Goal: Transaction & Acquisition: Book appointment/travel/reservation

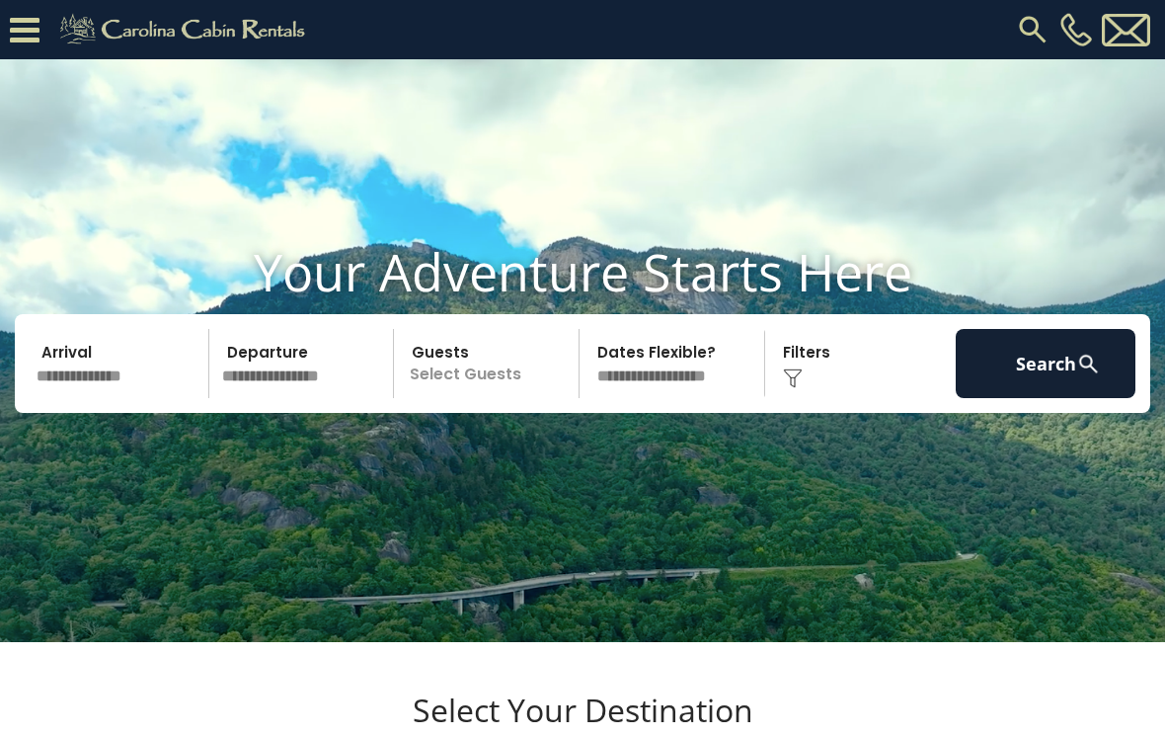
click at [115, 398] on input "text" at bounding box center [120, 363] width 180 height 69
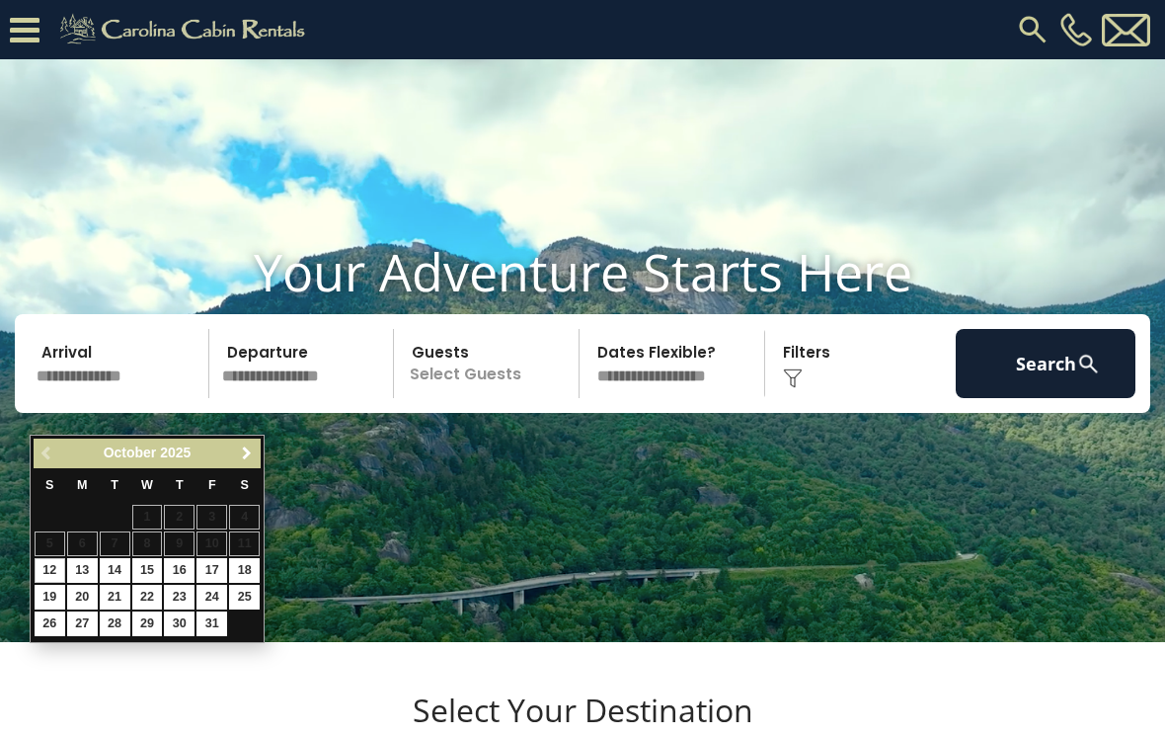
click at [253, 454] on span "Next" at bounding box center [247, 453] width 16 height 16
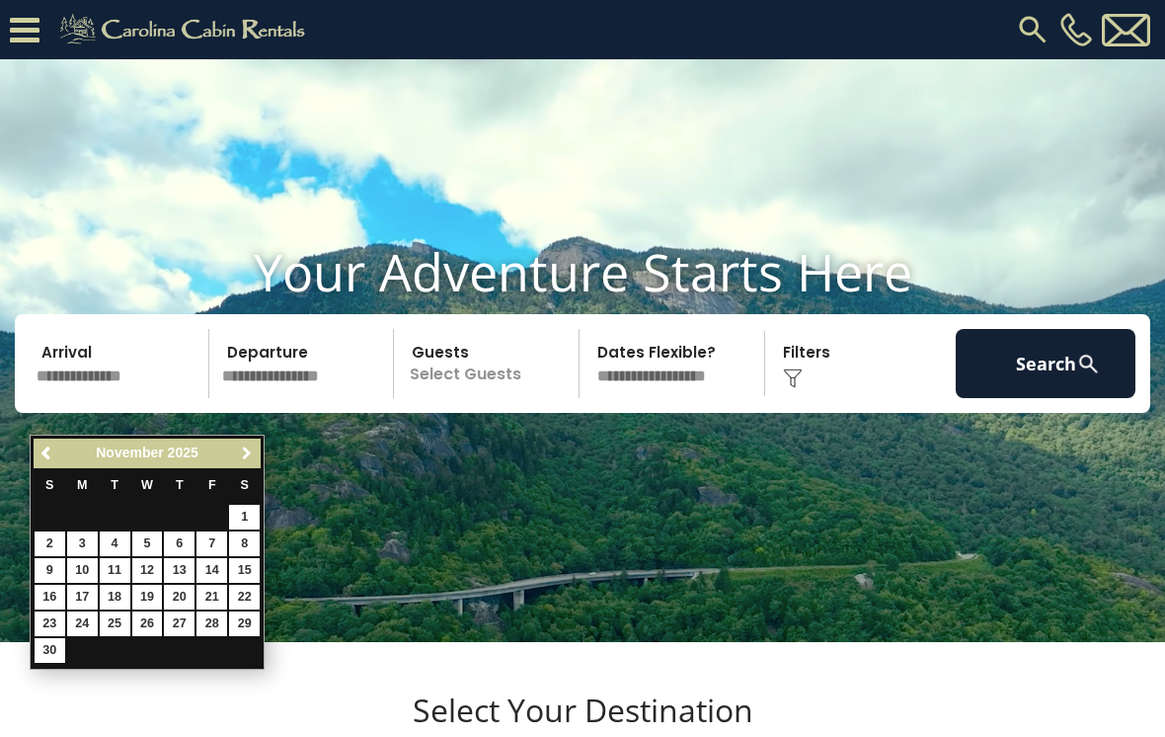
click at [252, 451] on span "Next" at bounding box center [247, 453] width 16 height 16
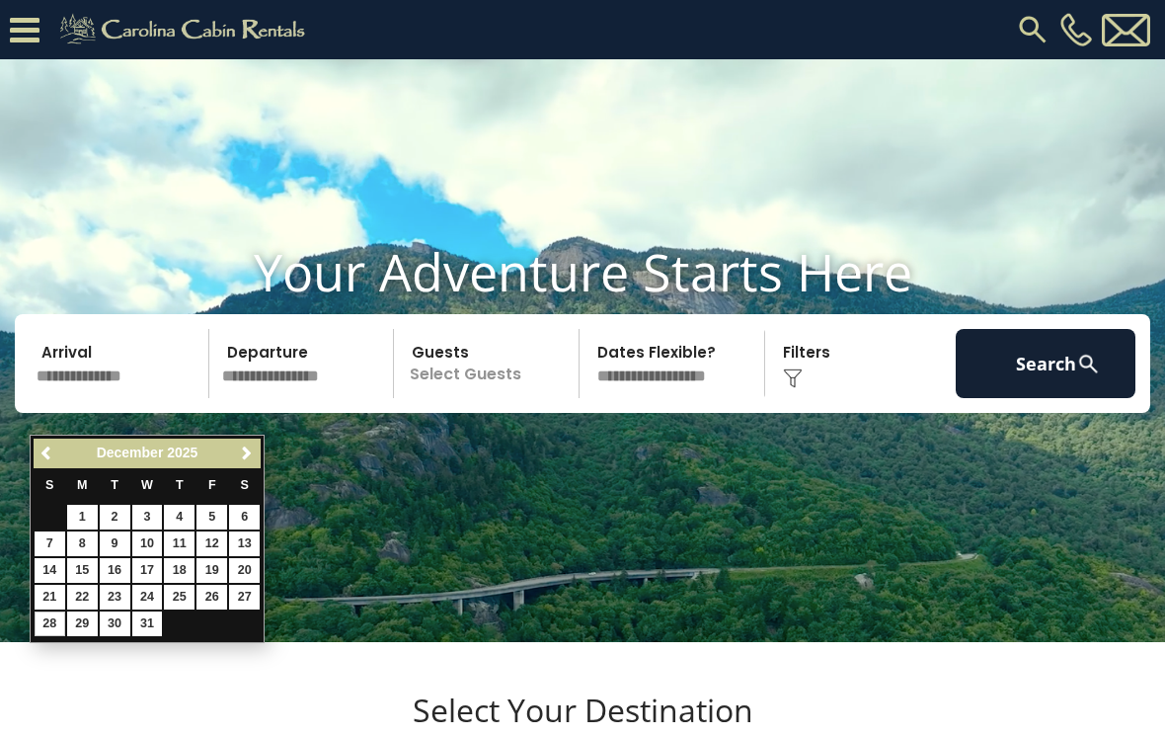
click at [59, 625] on link "28" at bounding box center [50, 623] width 31 height 25
type input "********"
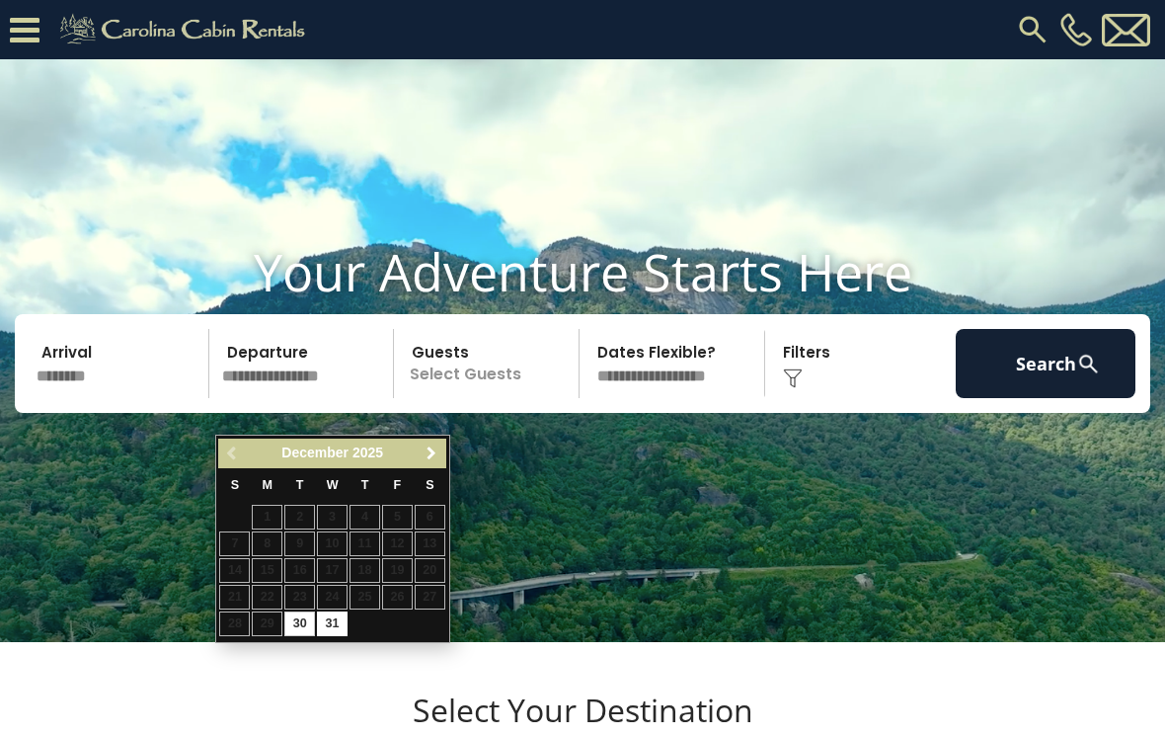
click at [438, 449] on span "Next" at bounding box center [432, 453] width 16 height 16
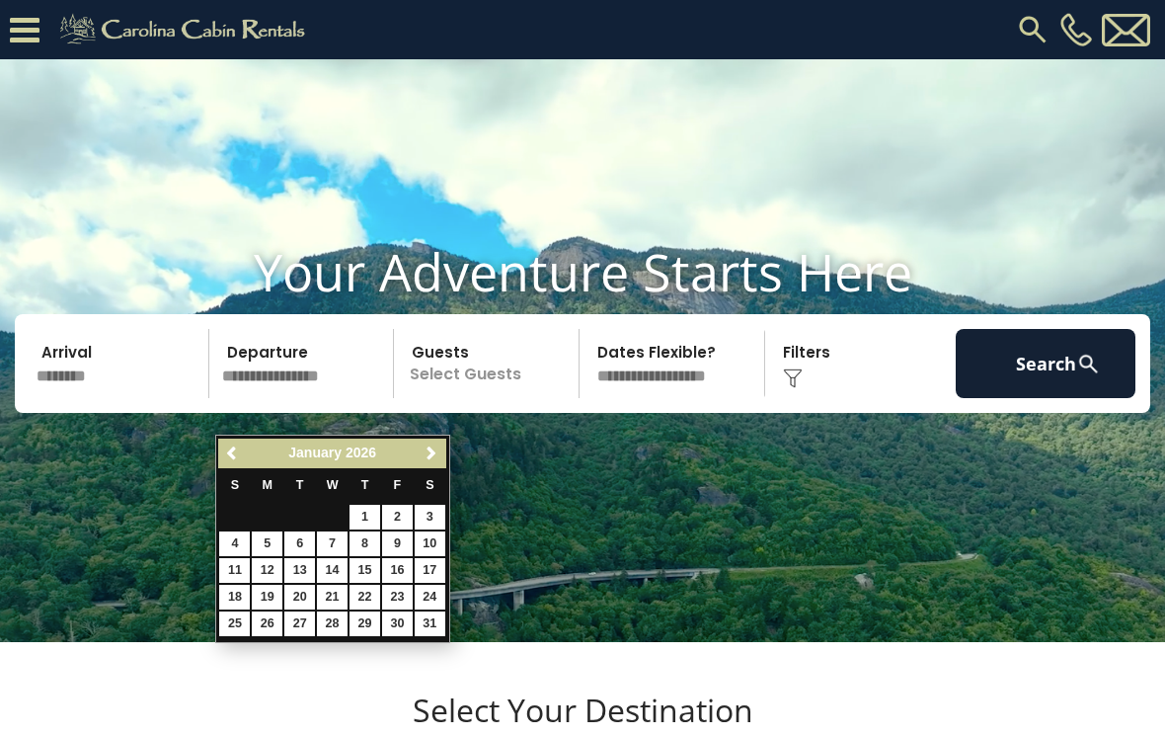
click at [439, 514] on link "3" at bounding box center [430, 517] width 31 height 25
type input "******"
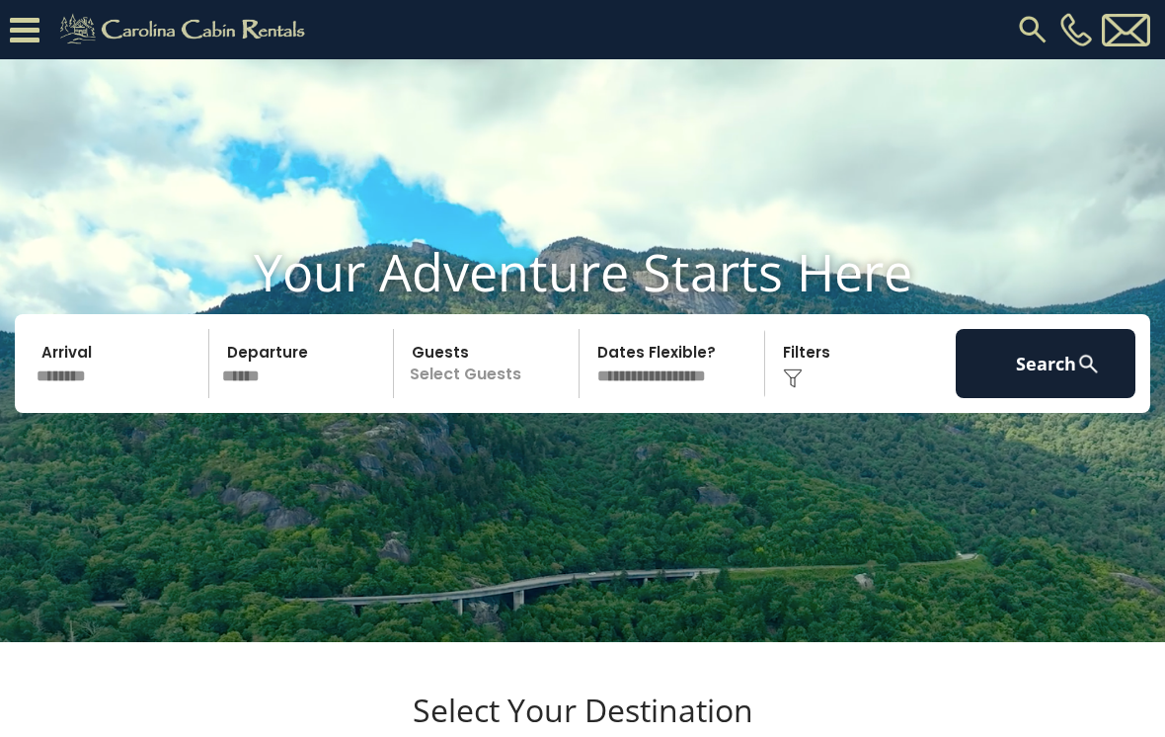
click at [820, 398] on div "Click to Choose" at bounding box center [861, 363] width 180 height 69
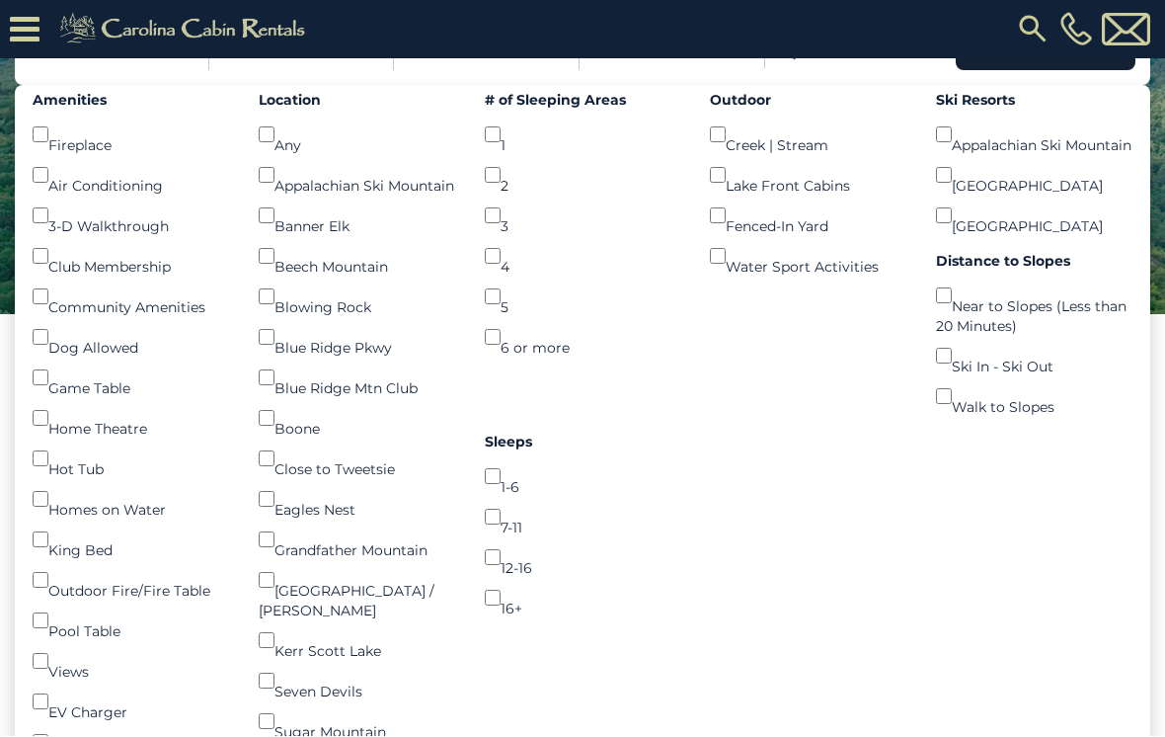
scroll to position [269, 0]
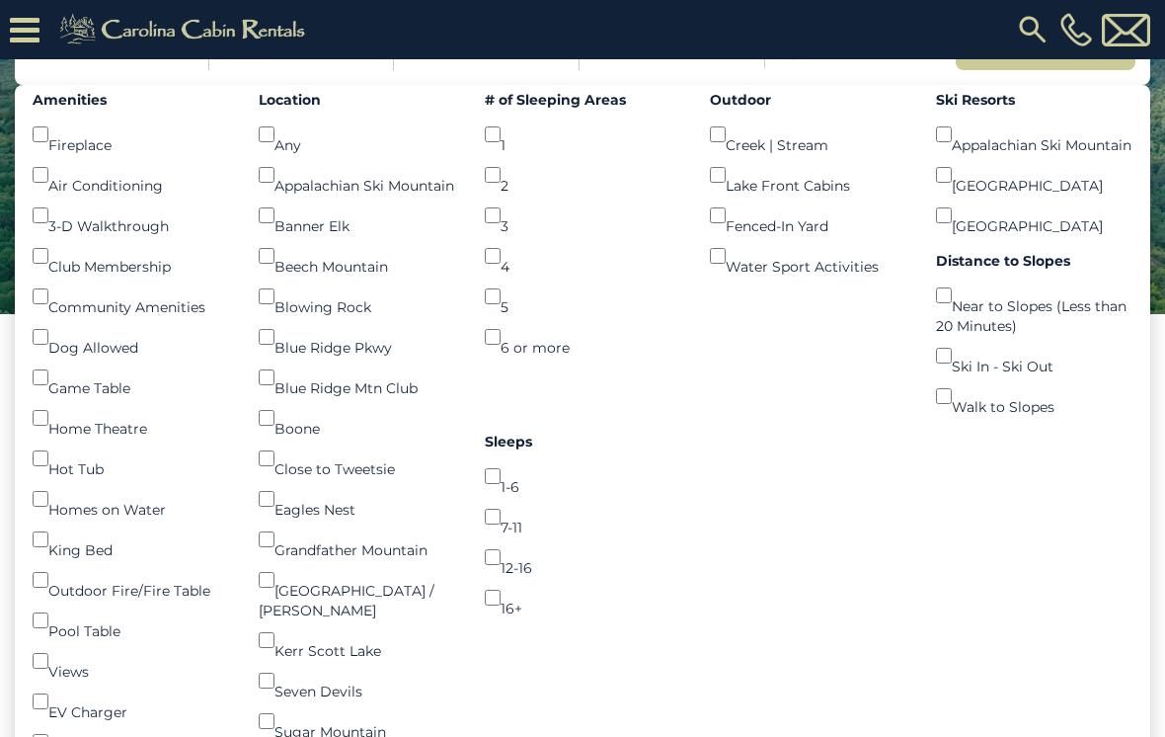
click at [1036, 70] on button "Search" at bounding box center [1046, 35] width 180 height 69
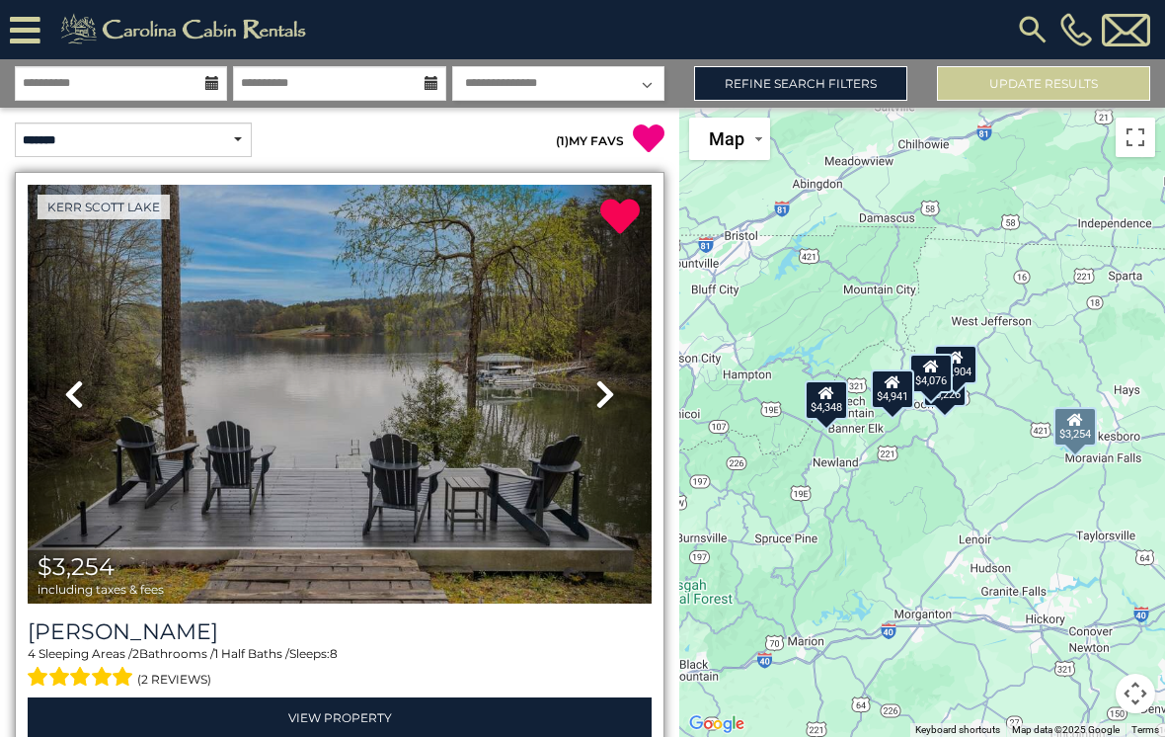
click at [606, 401] on icon at bounding box center [606, 394] width 20 height 32
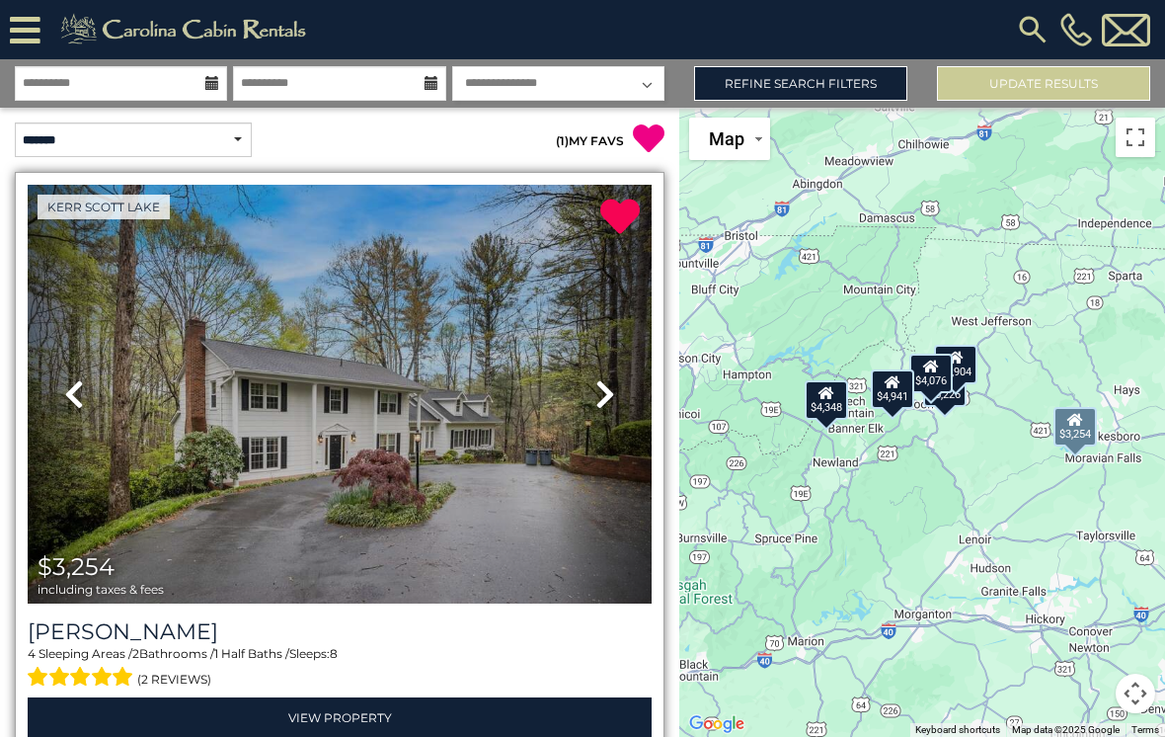
click at [602, 409] on icon at bounding box center [606, 394] width 20 height 32
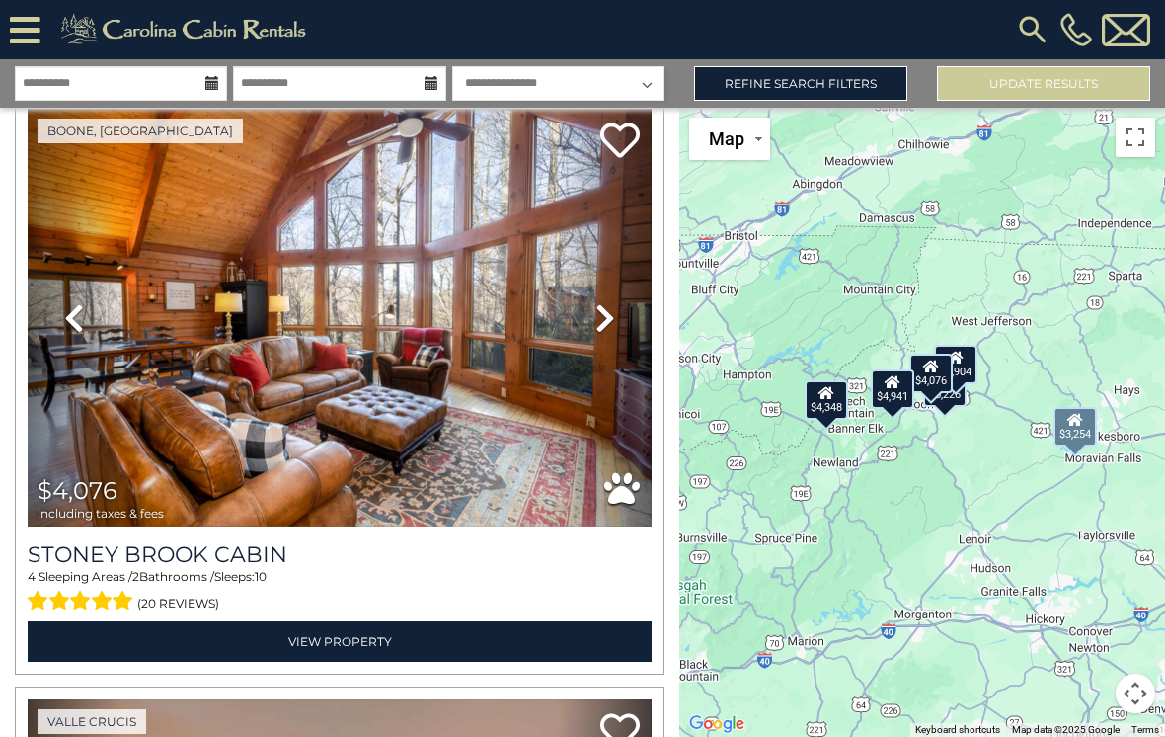
scroll to position [2425, 0]
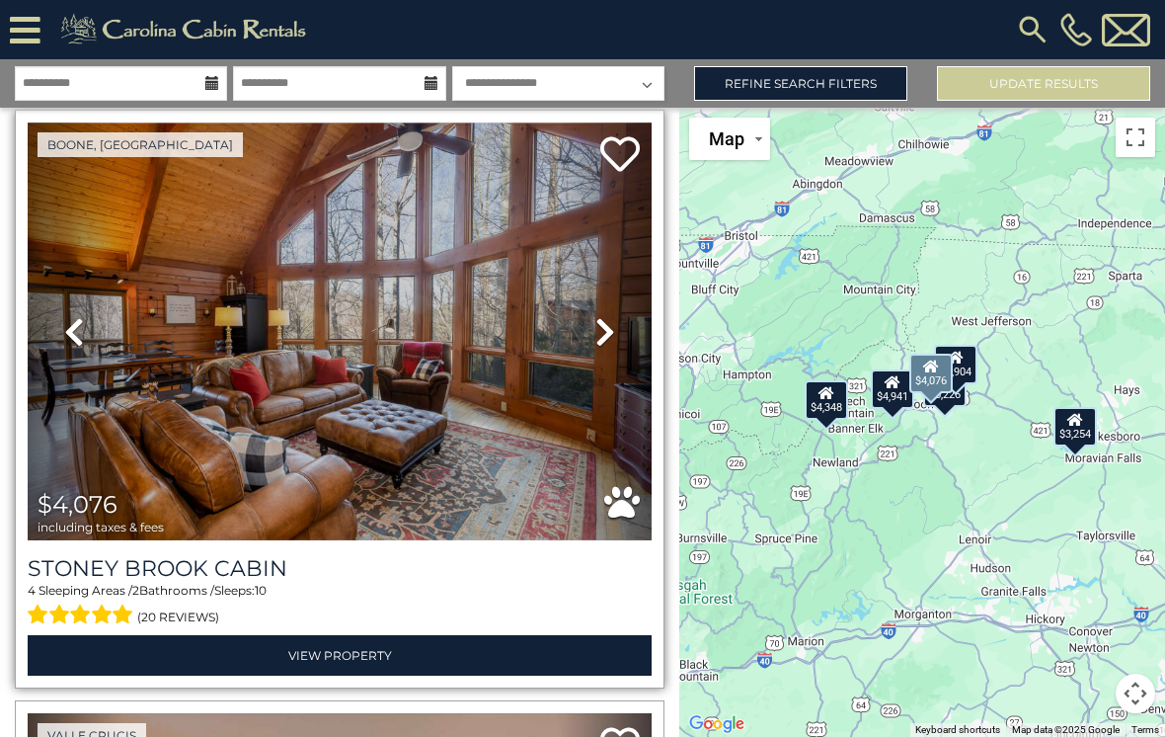
click at [588, 341] on link "Next" at bounding box center [605, 331] width 94 height 419
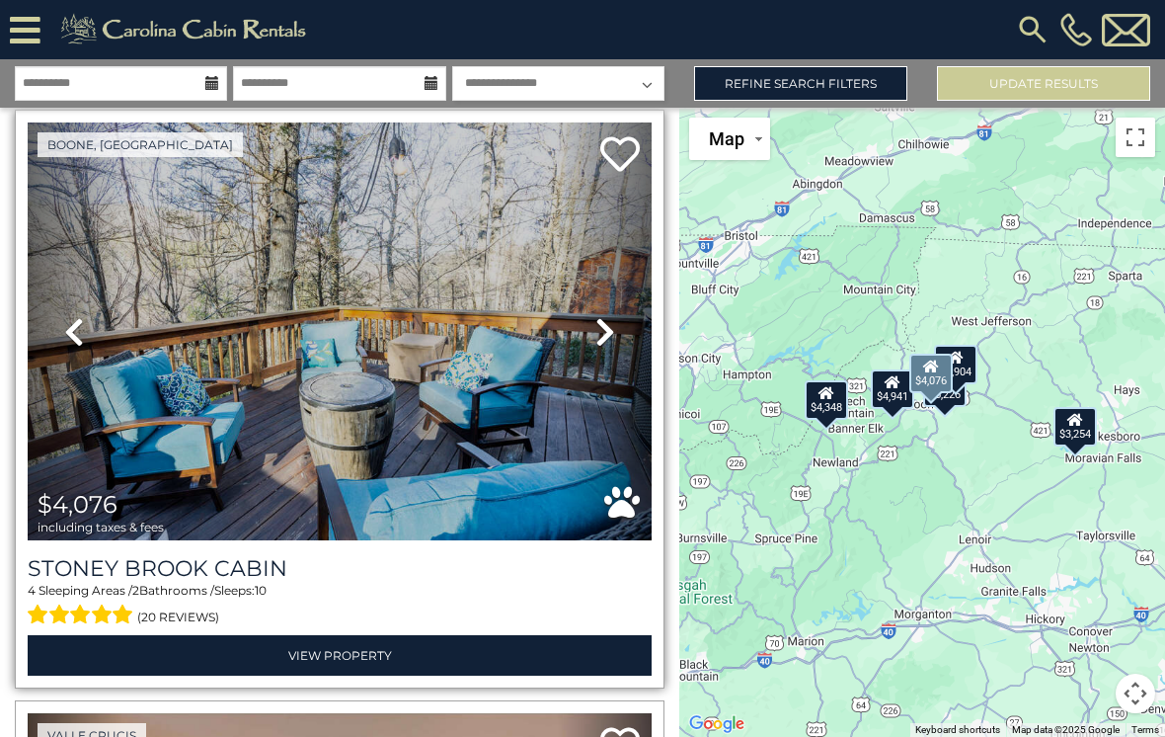
click at [599, 335] on icon at bounding box center [606, 332] width 20 height 32
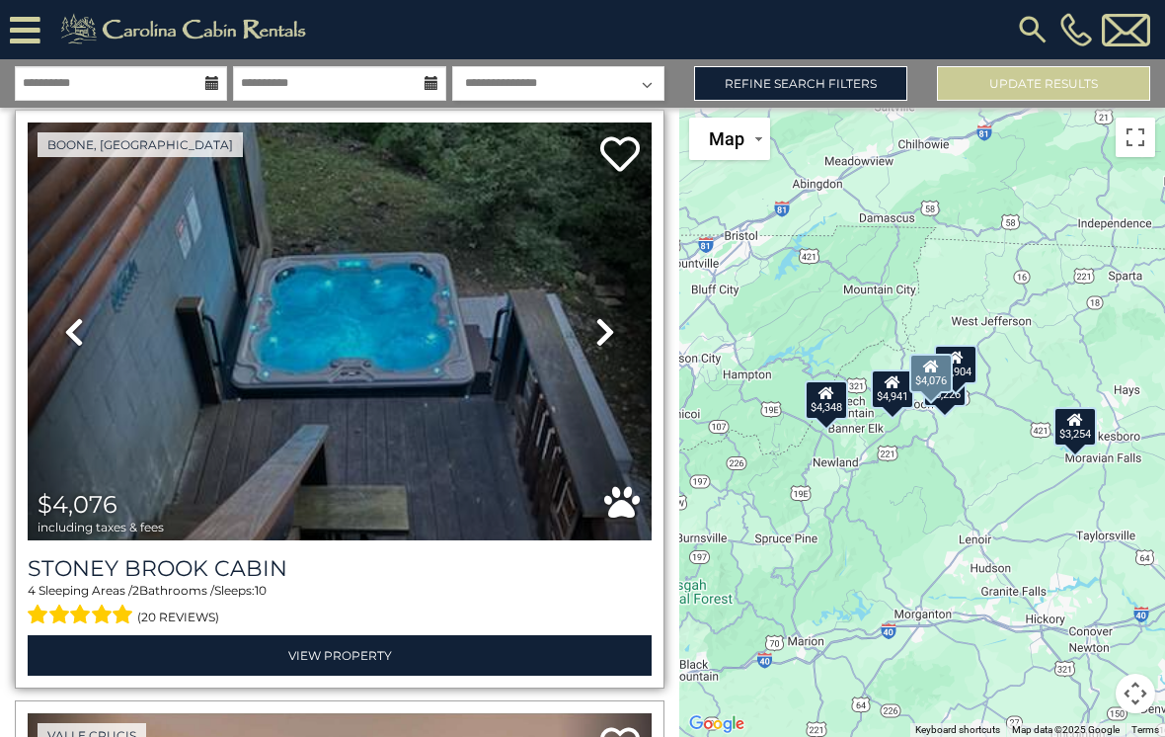
click at [600, 333] on icon at bounding box center [606, 332] width 20 height 32
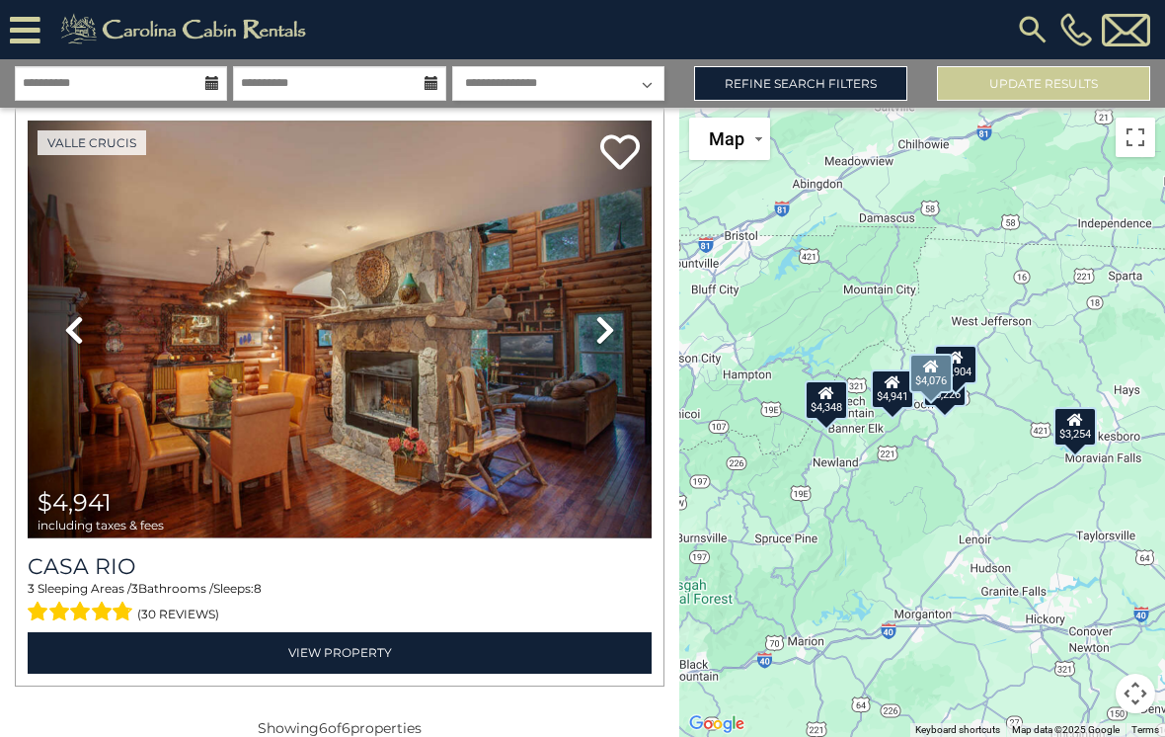
scroll to position [3017, 0]
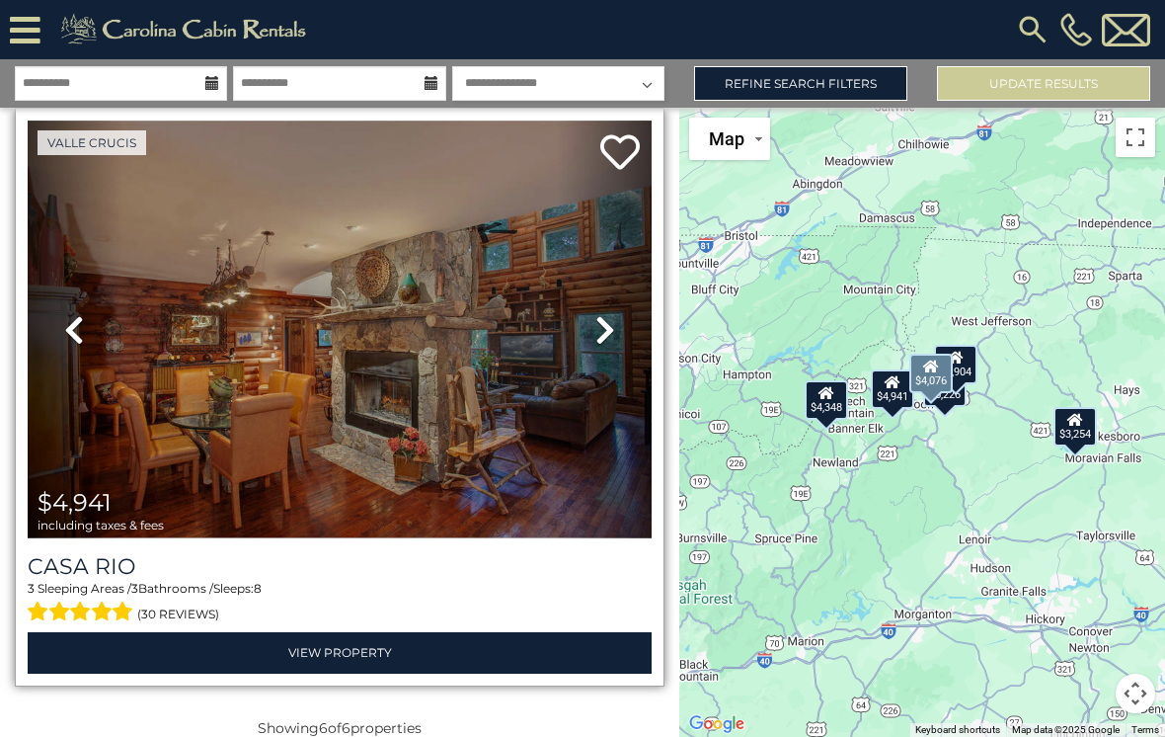
click at [397, 430] on img at bounding box center [340, 329] width 624 height 419
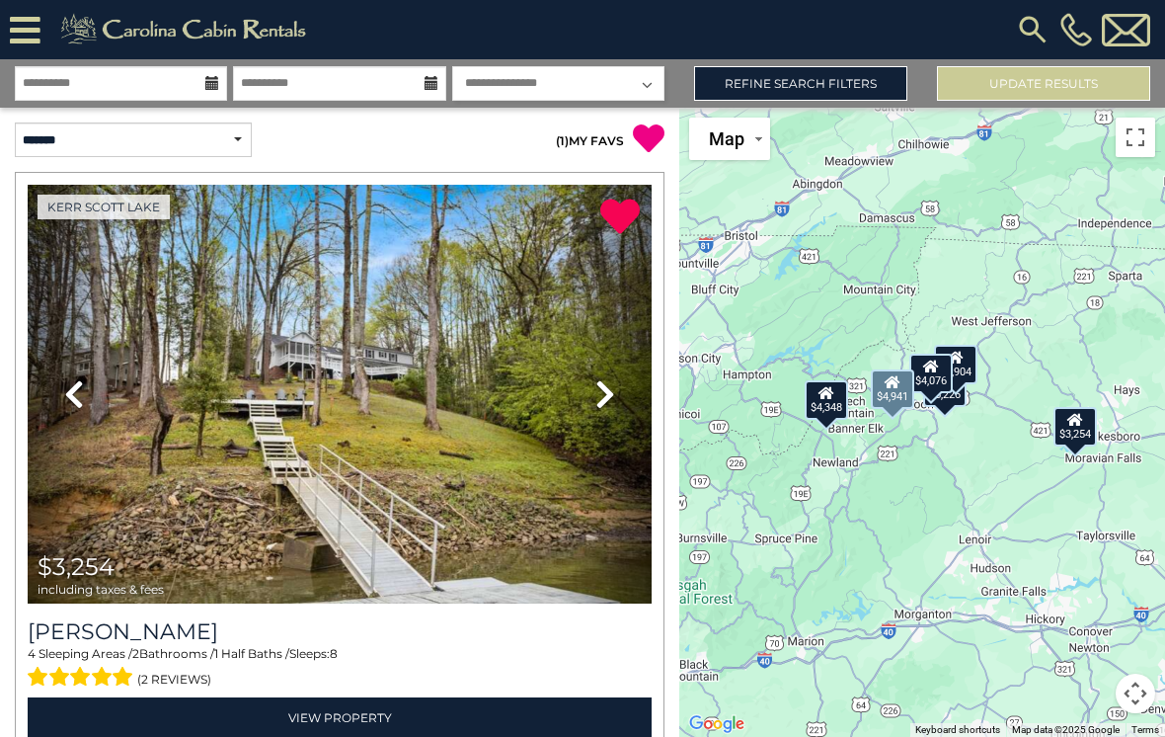
scroll to position [0, 0]
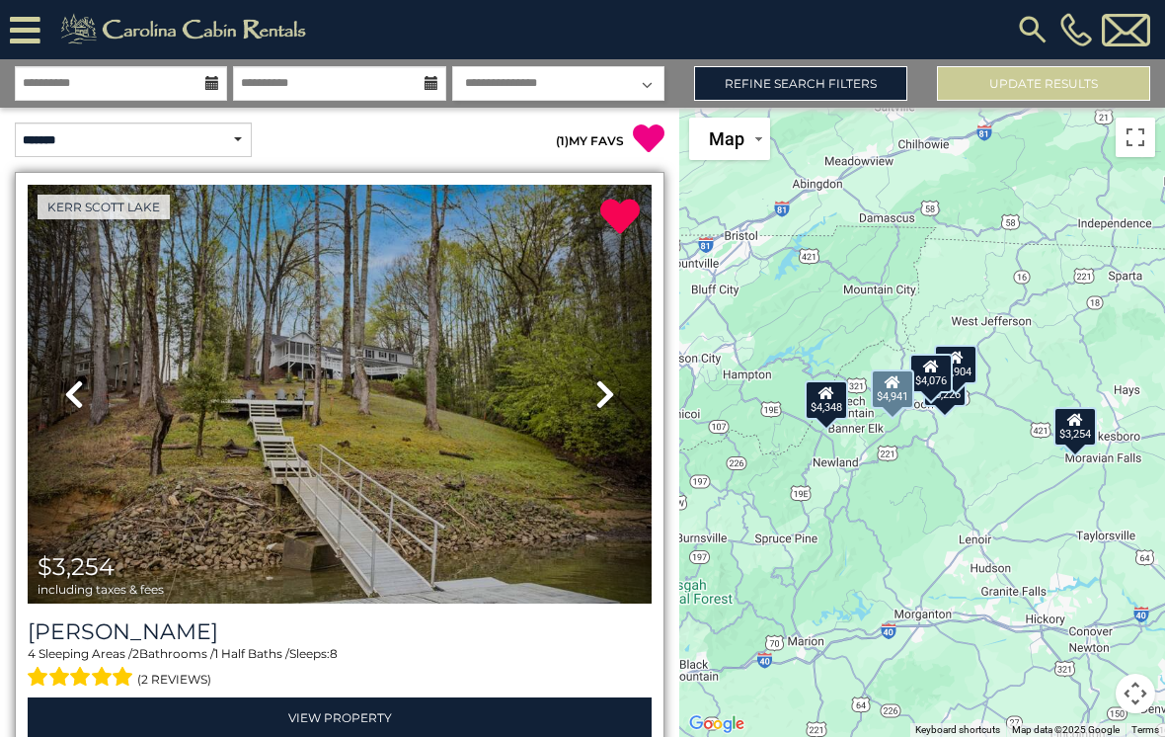
click at [611, 378] on icon at bounding box center [606, 394] width 20 height 32
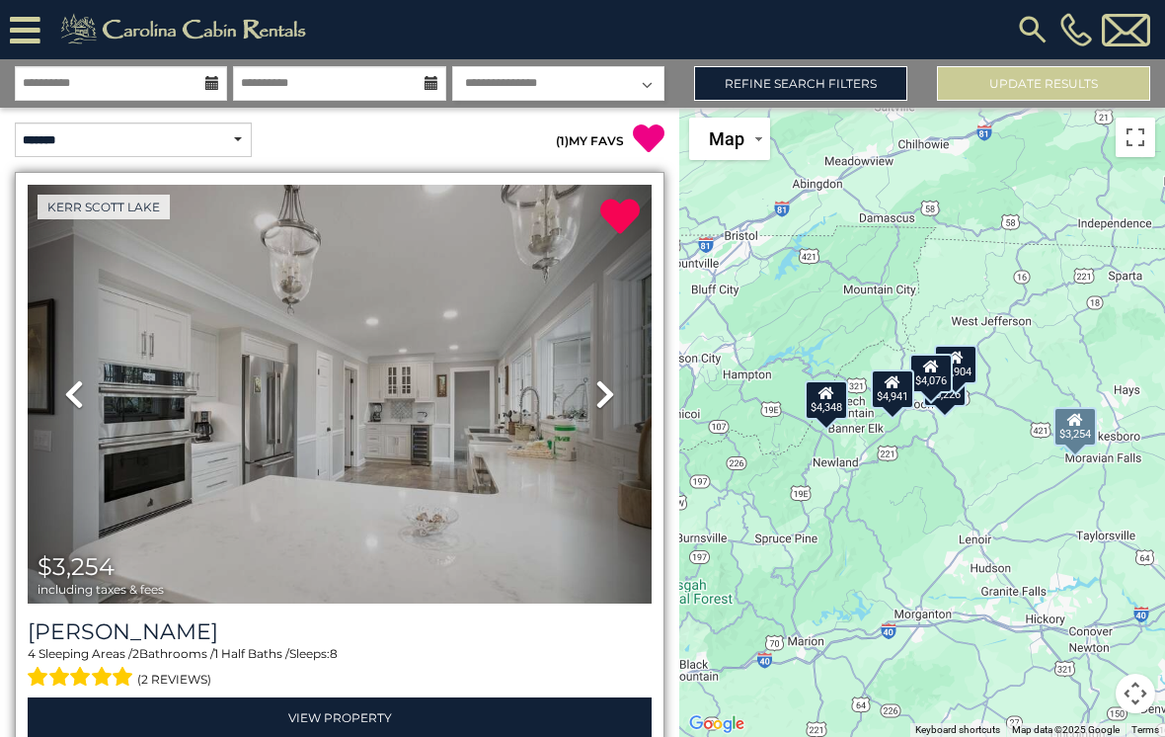
click at [605, 378] on icon at bounding box center [606, 394] width 20 height 32
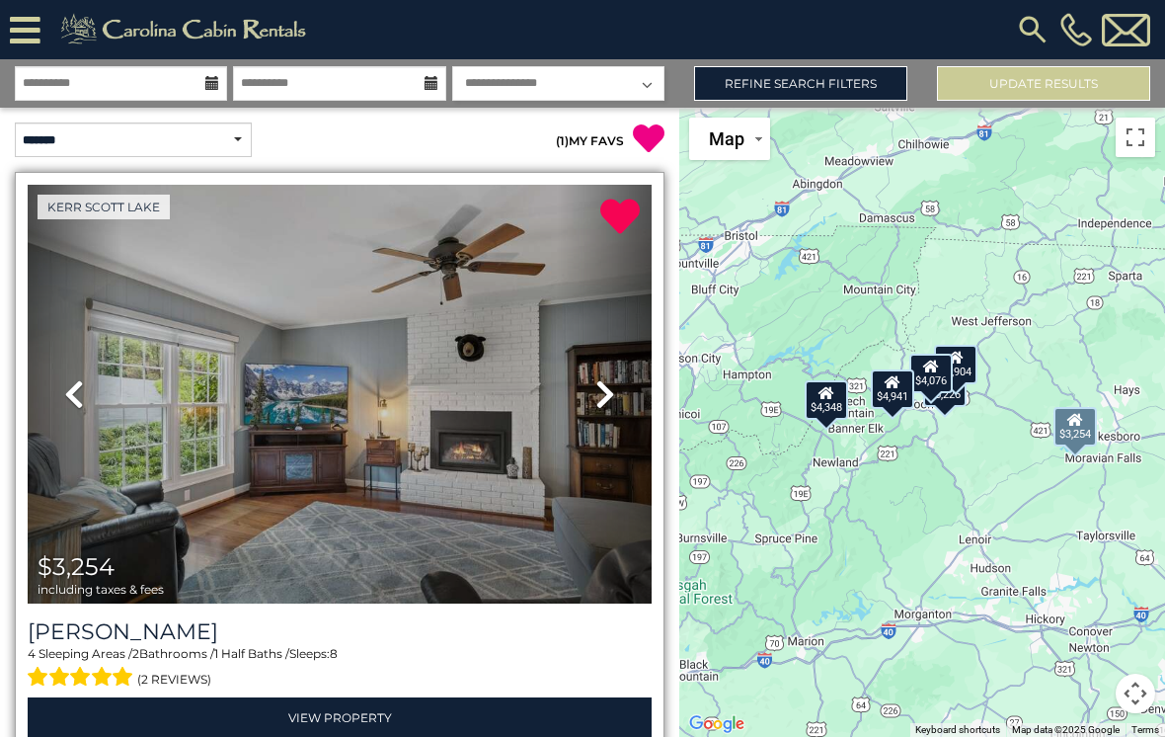
click at [603, 379] on link "Next" at bounding box center [605, 394] width 94 height 419
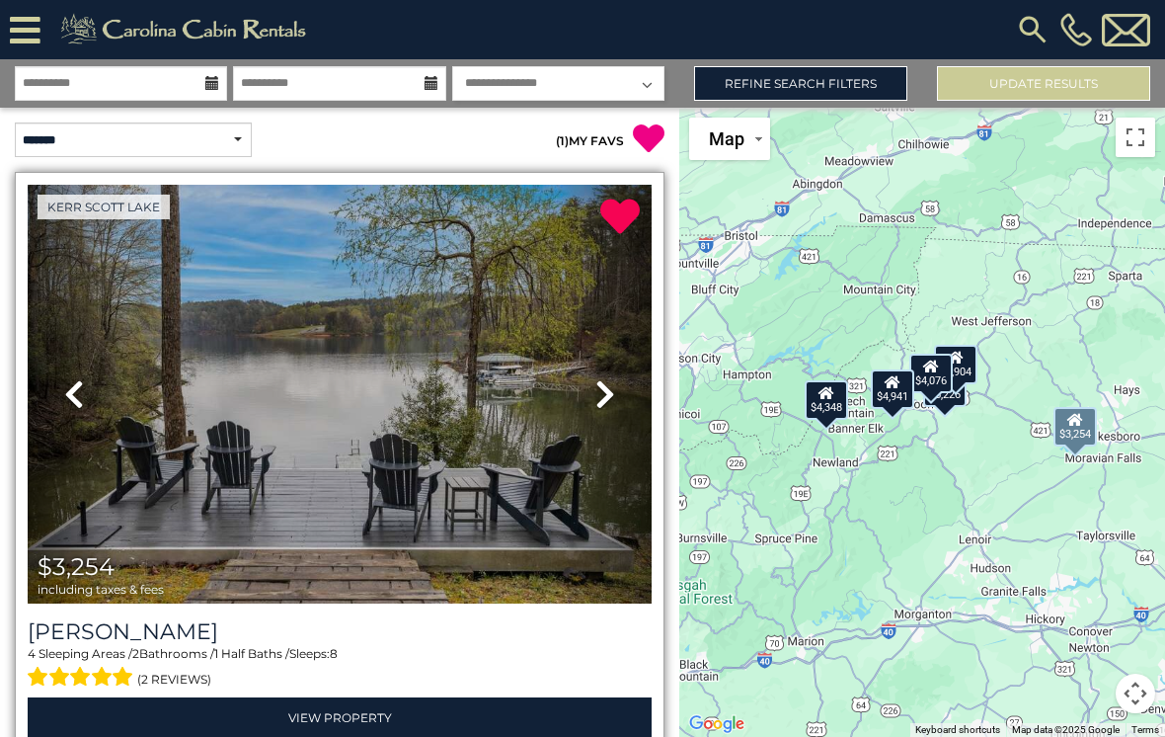
click at [442, 438] on img at bounding box center [340, 394] width 624 height 419
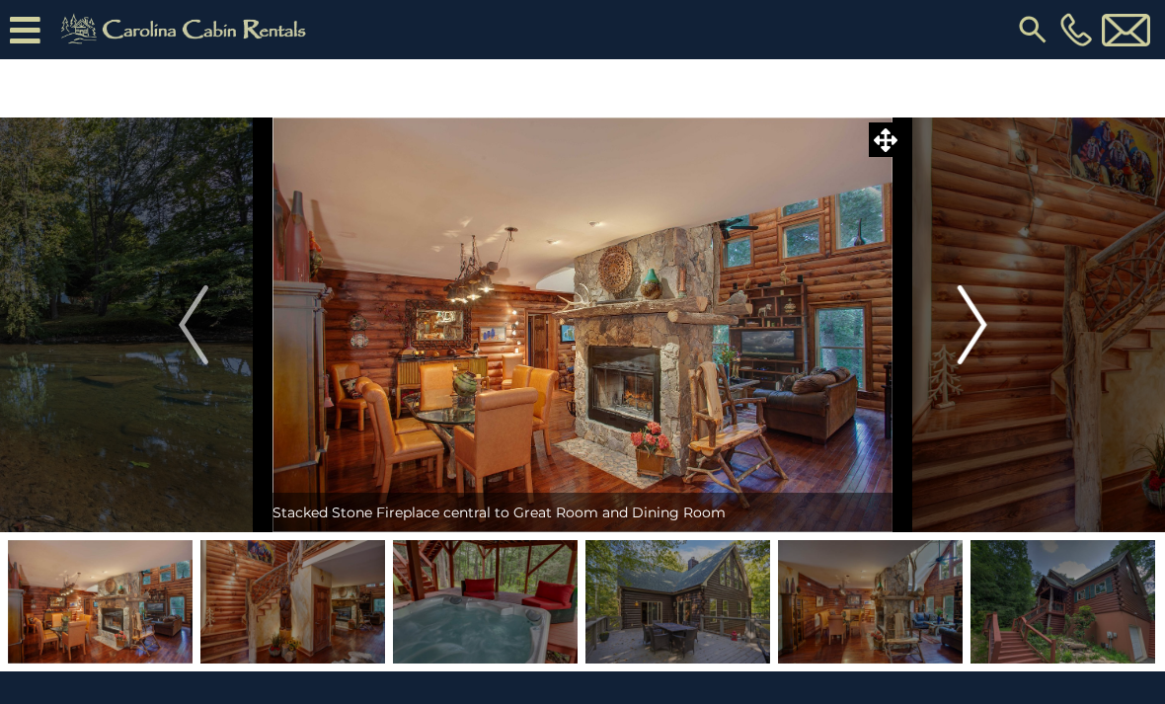
click at [983, 341] on img "Next" at bounding box center [972, 324] width 30 height 79
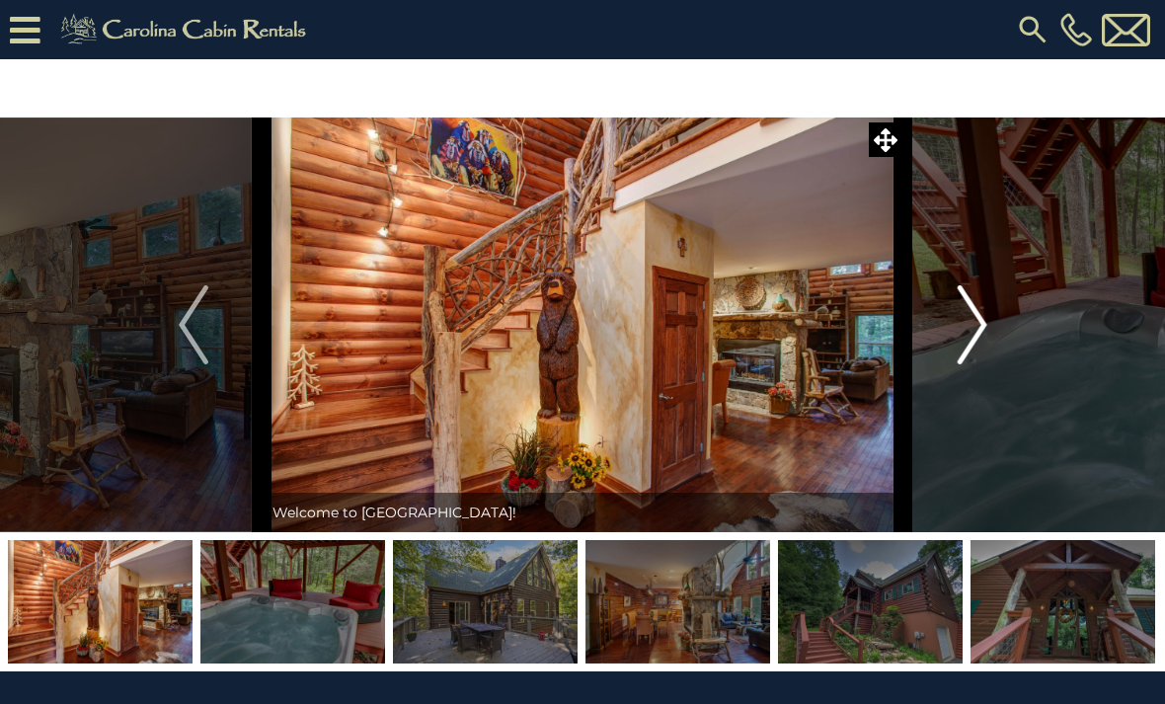
click at [979, 340] on img "Next" at bounding box center [972, 324] width 30 height 79
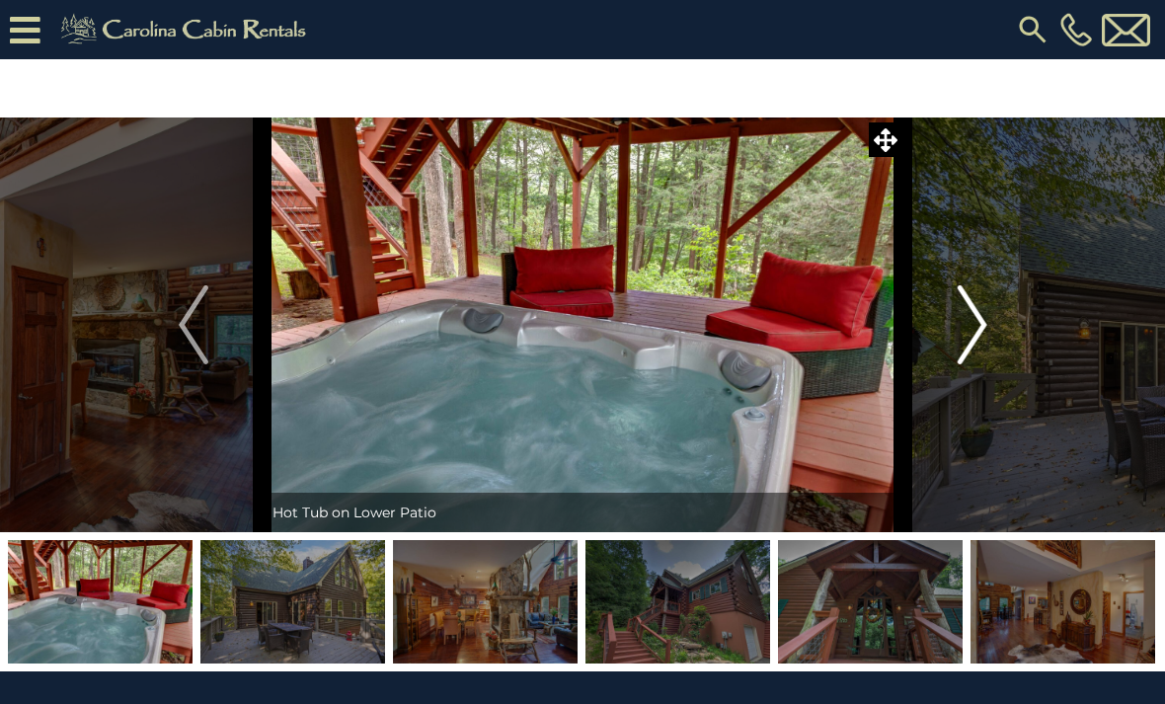
click at [975, 345] on img "Next" at bounding box center [972, 324] width 30 height 79
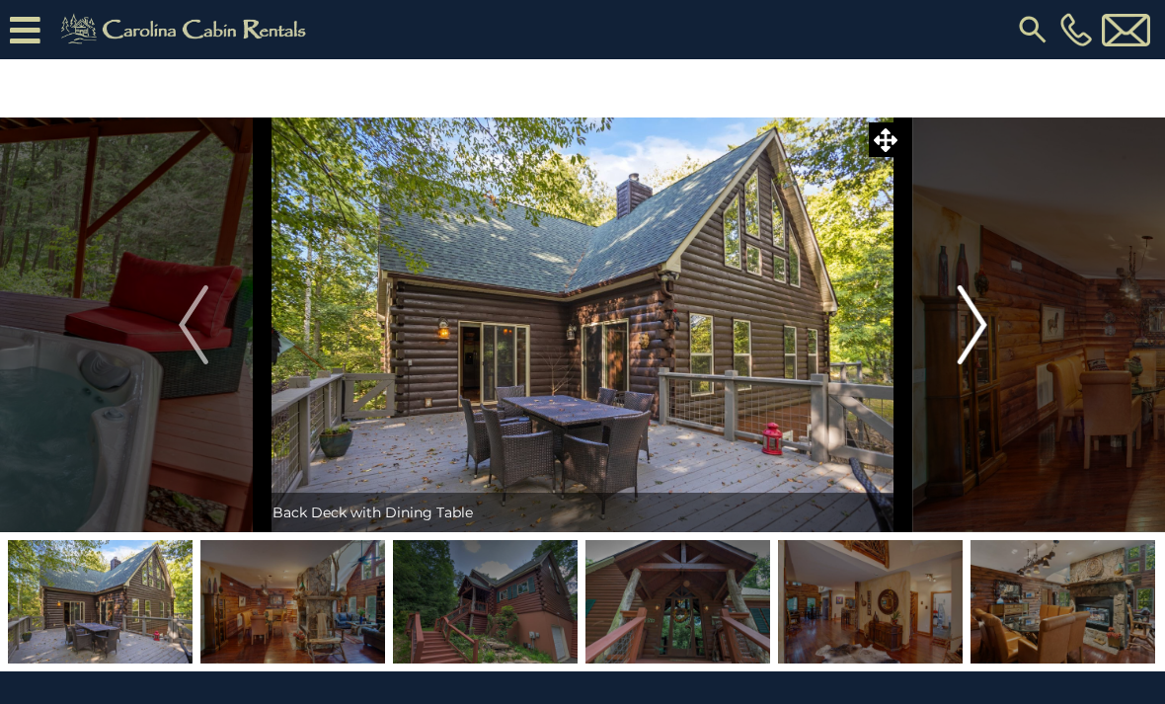
click at [978, 345] on img "Next" at bounding box center [972, 324] width 30 height 79
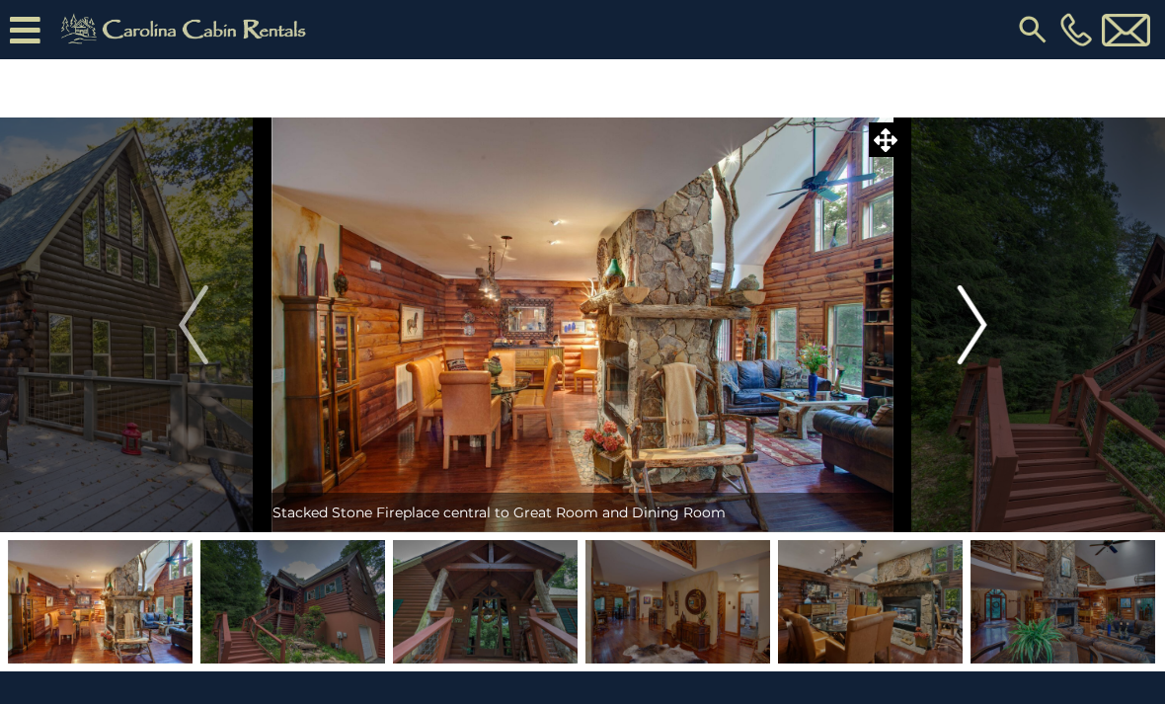
click at [982, 345] on img "Next" at bounding box center [972, 324] width 30 height 79
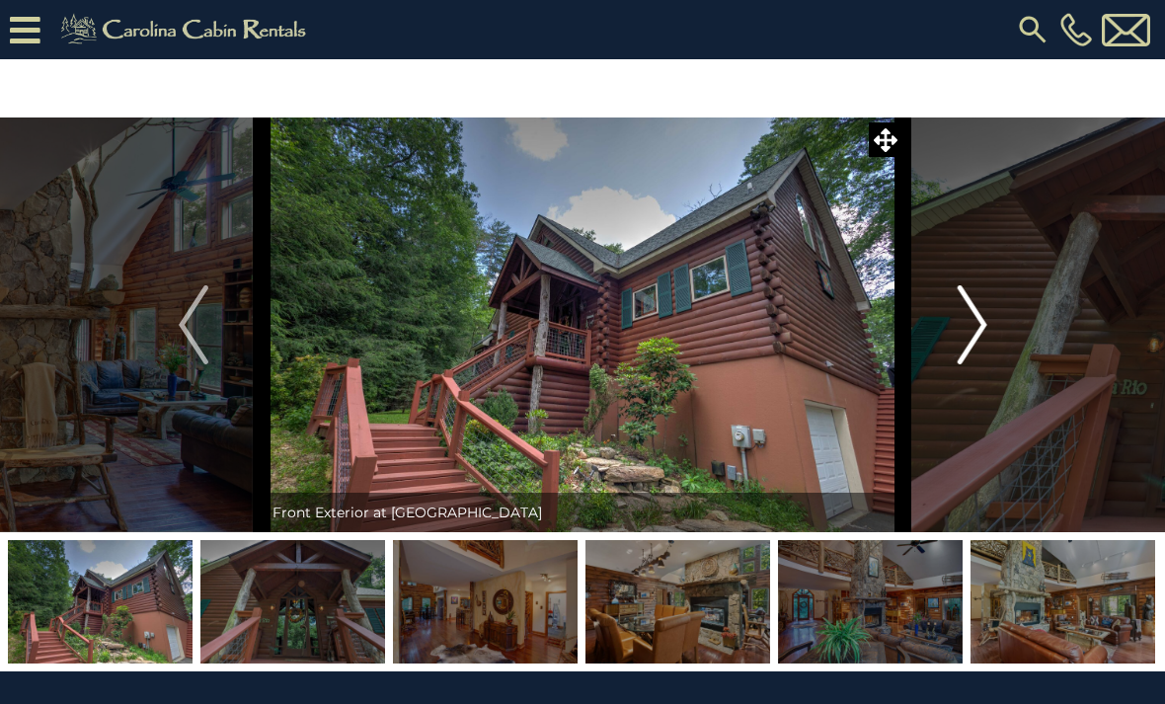
click at [969, 347] on img "Next" at bounding box center [972, 324] width 30 height 79
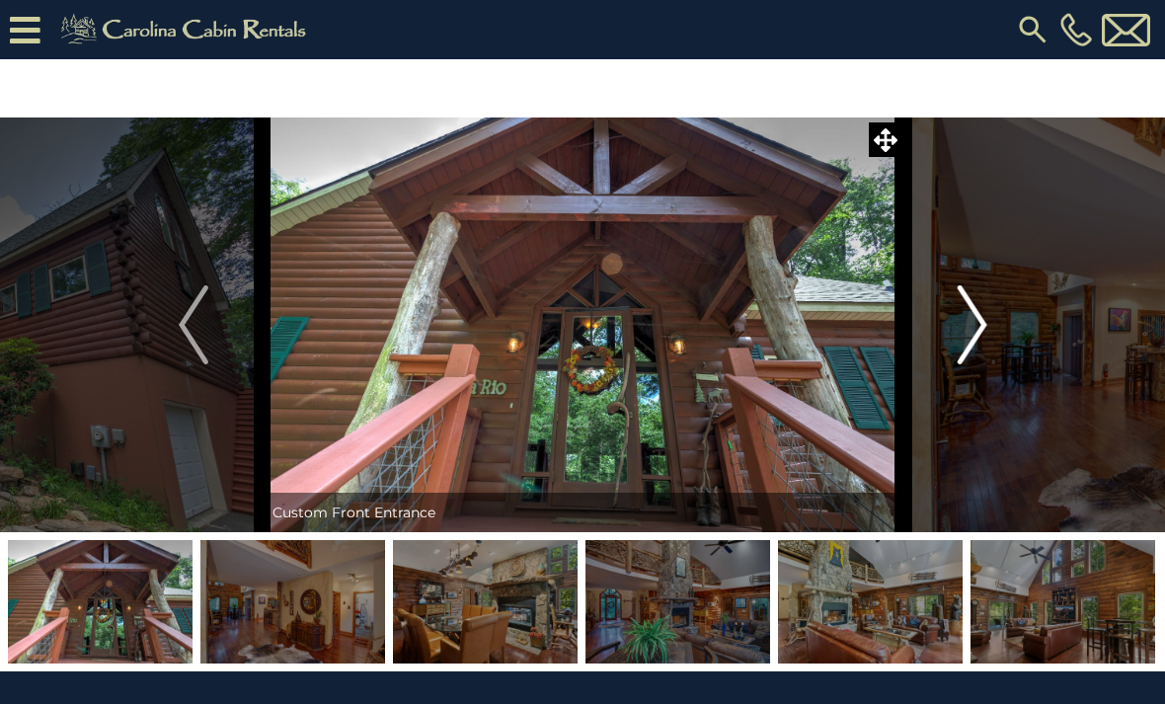
click at [976, 345] on img "Next" at bounding box center [972, 324] width 30 height 79
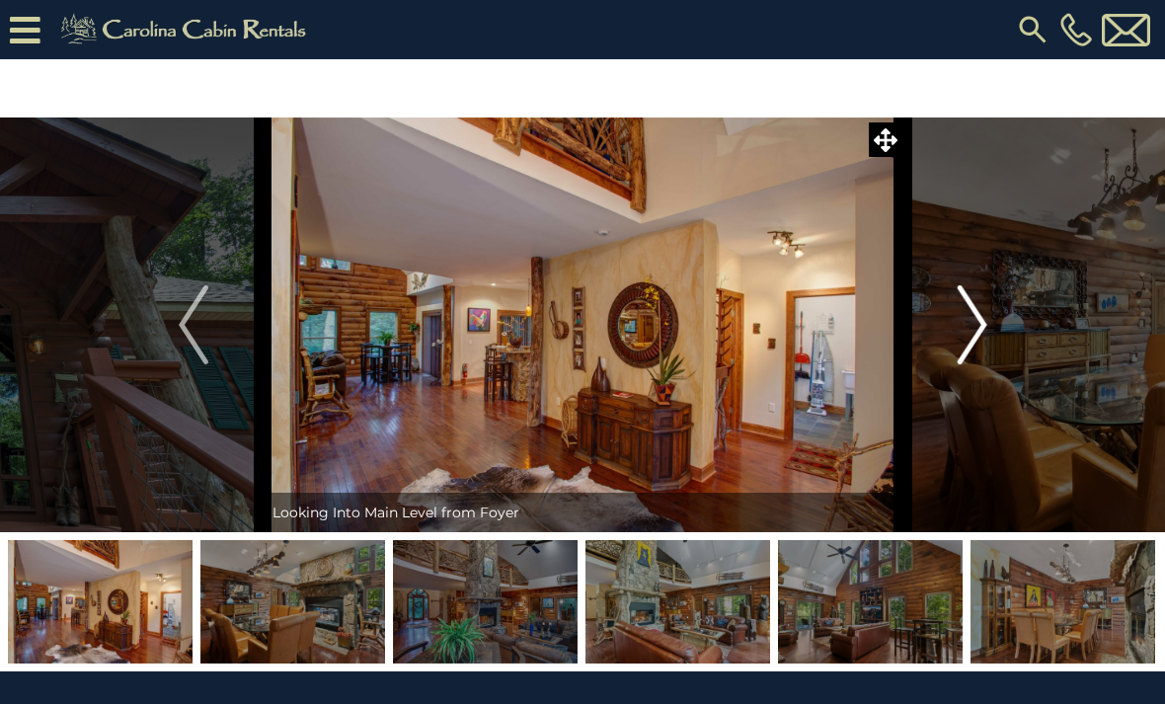
click at [977, 344] on img "Next" at bounding box center [972, 324] width 30 height 79
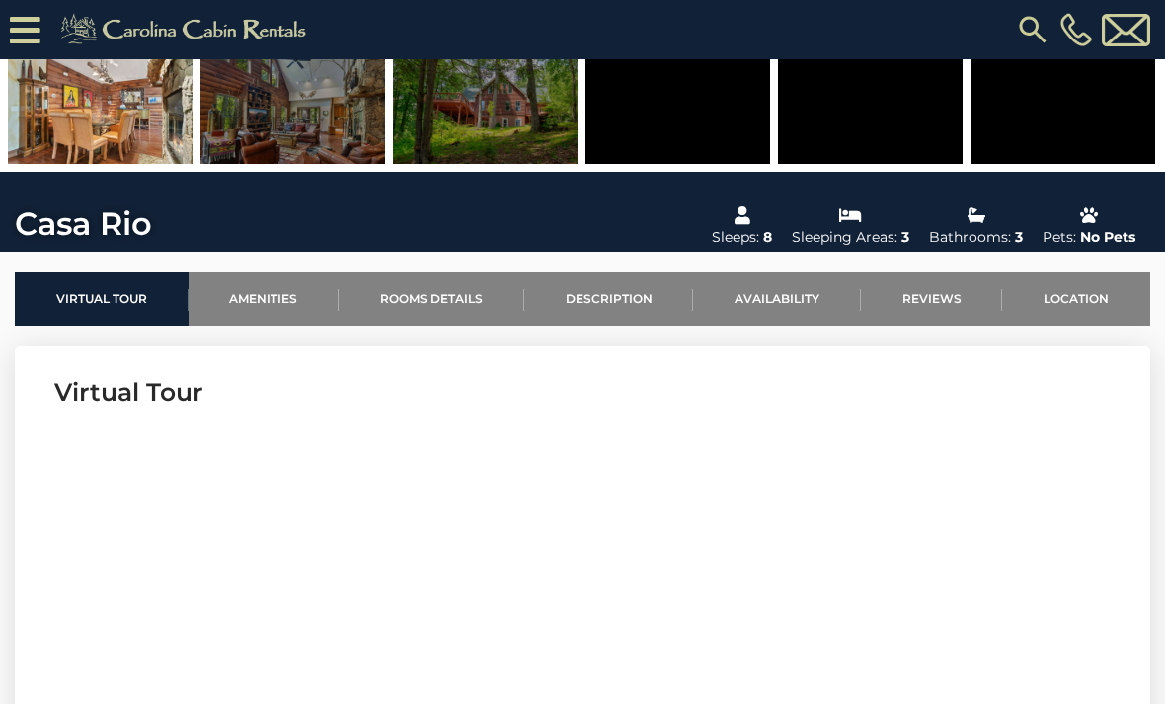
scroll to position [458, 0]
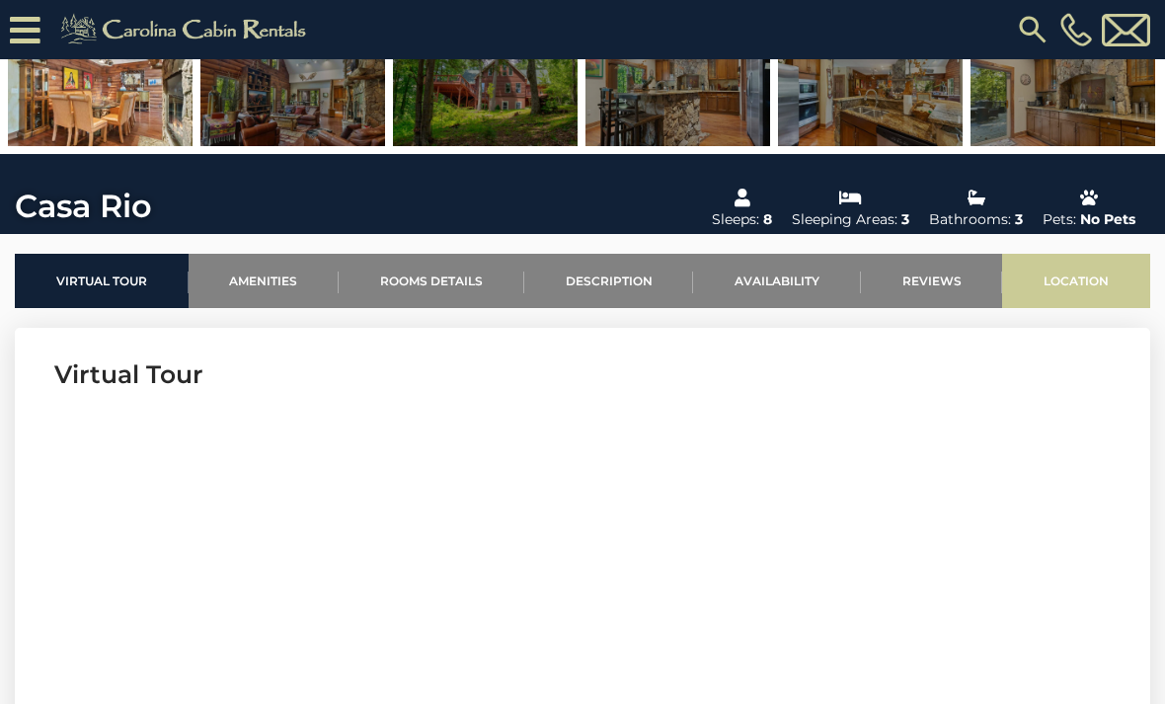
click at [1074, 288] on link "Location" at bounding box center [1076, 281] width 148 height 54
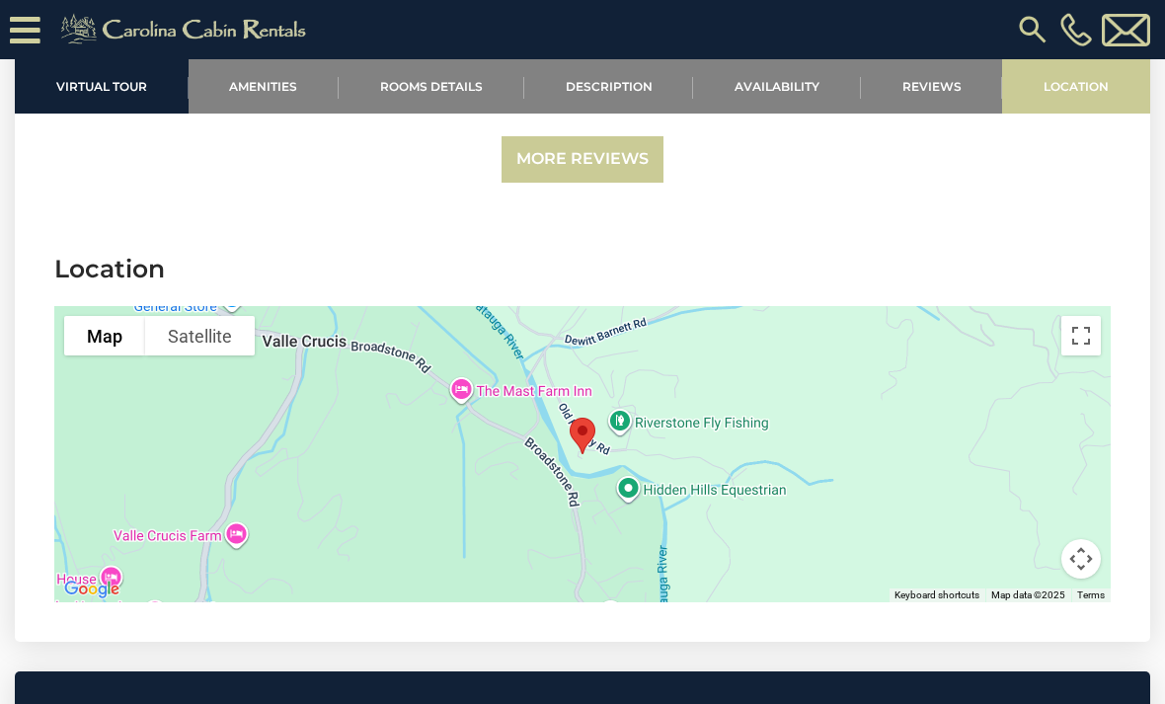
scroll to position [4636, 0]
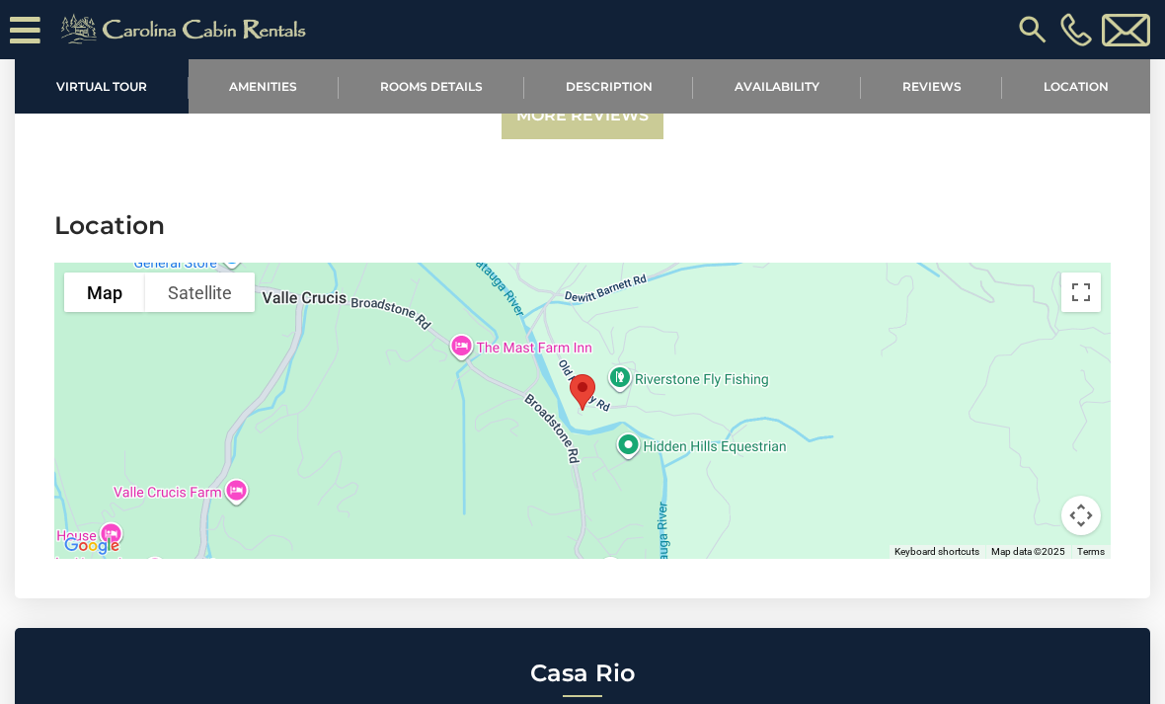
click at [628, 348] on div at bounding box center [582, 411] width 1057 height 296
click at [639, 341] on div at bounding box center [582, 411] width 1057 height 296
click at [625, 349] on div at bounding box center [582, 411] width 1057 height 296
click at [624, 358] on div at bounding box center [582, 411] width 1057 height 296
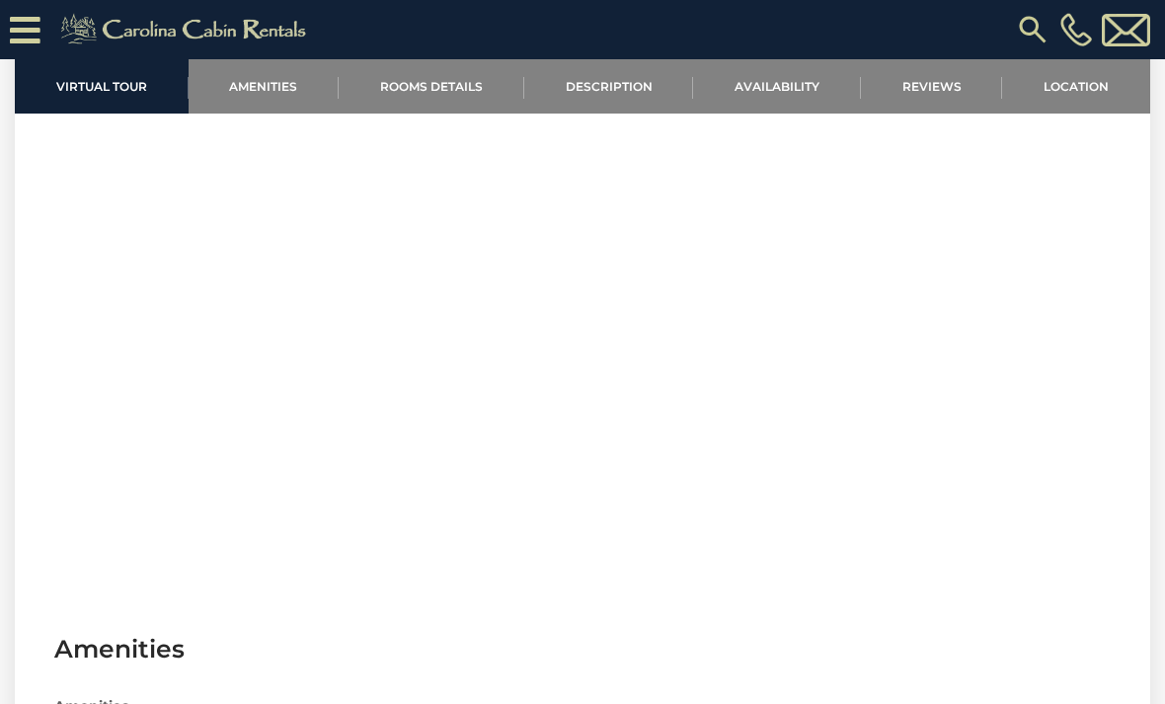
scroll to position [782, 0]
